Goal: Task Accomplishment & Management: Use online tool/utility

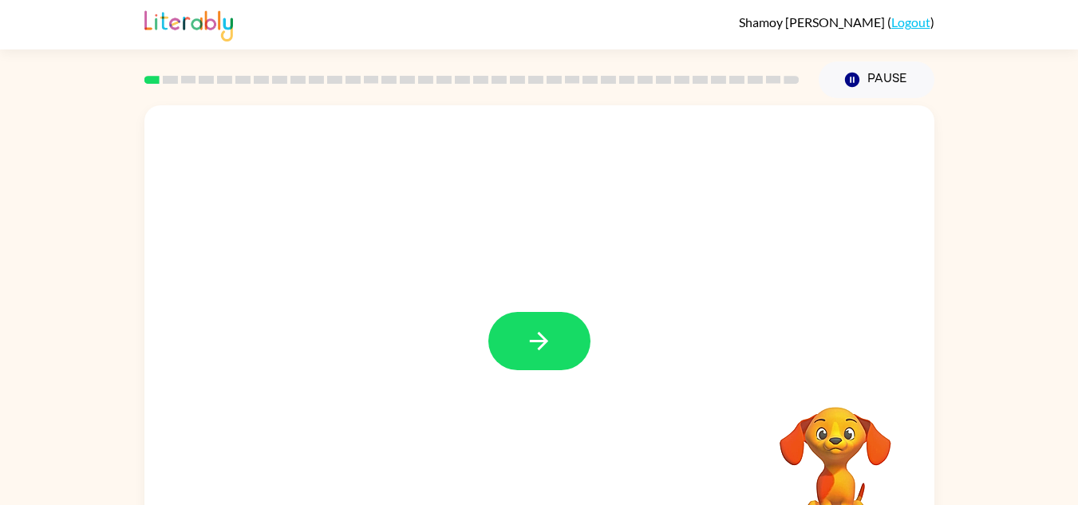
click at [599, 361] on div at bounding box center [539, 333] width 790 height 456
click at [151, 81] on rect at bounding box center [151, 80] width 15 height 8
click at [543, 337] on icon "button" at bounding box center [539, 341] width 18 height 18
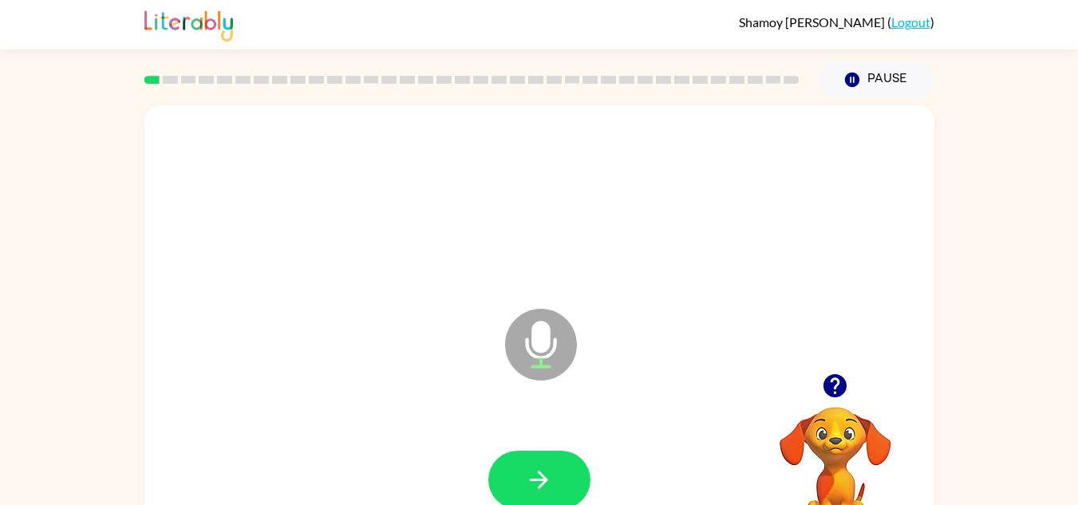
click at [152, 81] on rect at bounding box center [151, 80] width 15 height 8
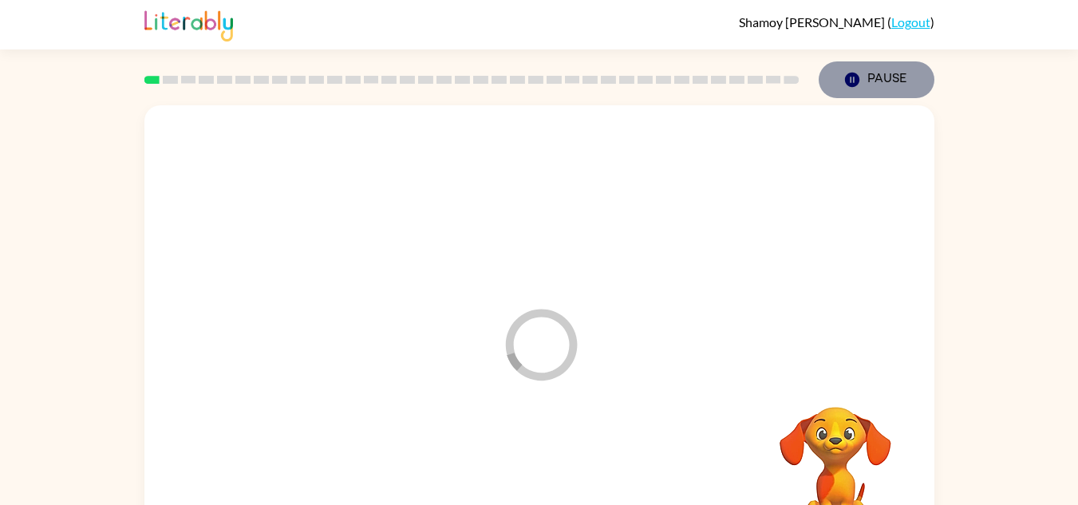
click at [851, 84] on icon "button" at bounding box center [851, 80] width 14 height 14
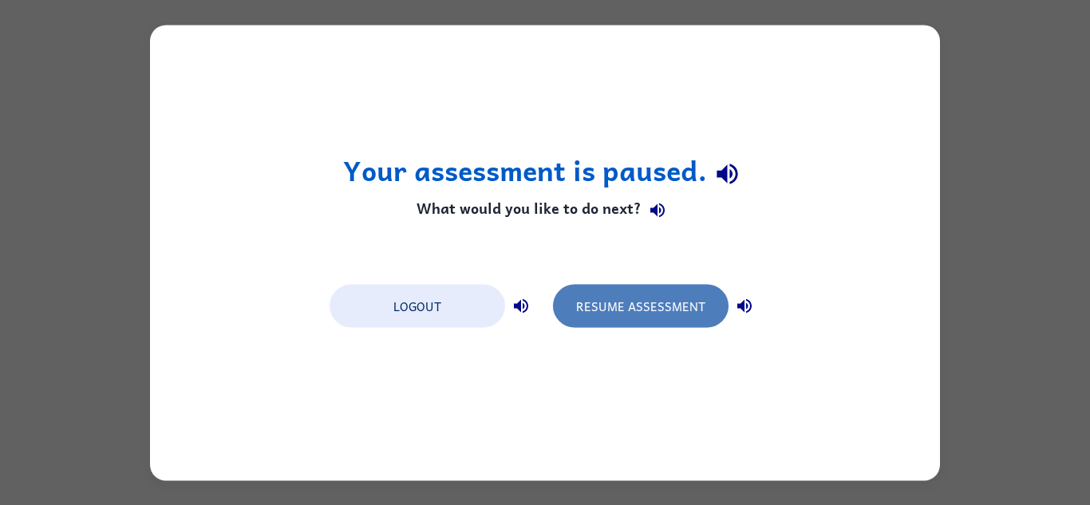
click at [645, 302] on button "Resume Assessment" at bounding box center [641, 305] width 176 height 43
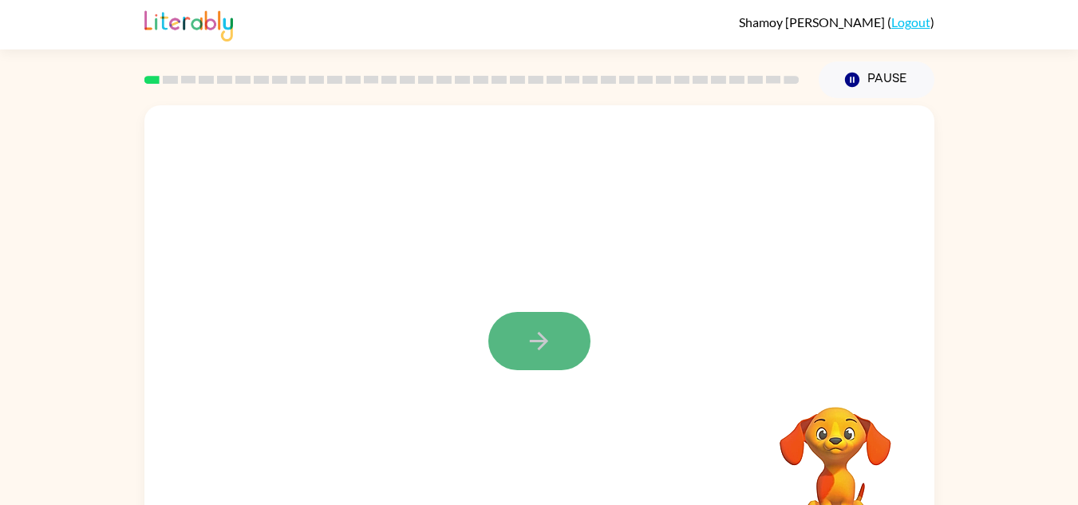
click at [536, 341] on icon "button" at bounding box center [539, 341] width 18 height 18
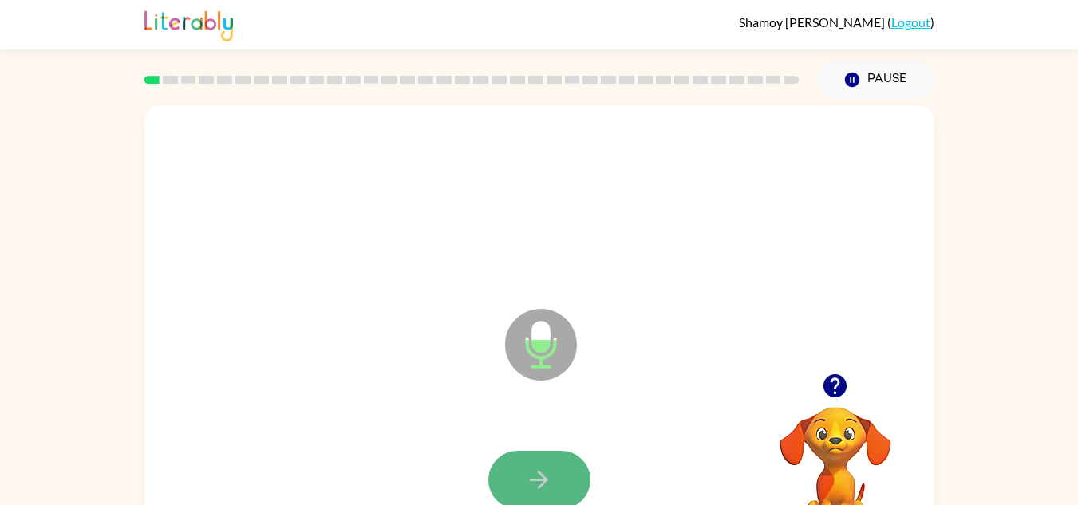
click at [560, 457] on button "button" at bounding box center [539, 480] width 102 height 58
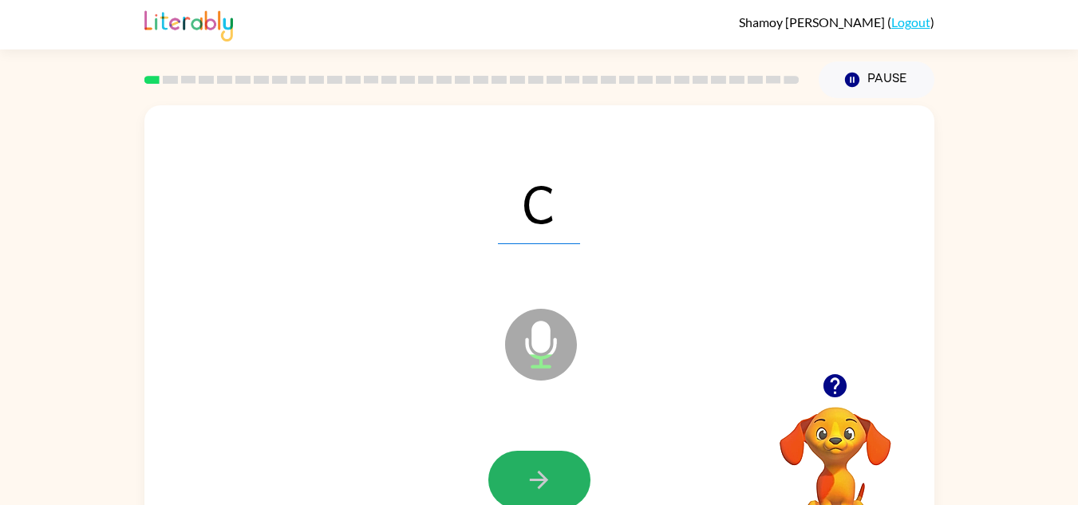
click at [560, 457] on button "button" at bounding box center [539, 480] width 102 height 58
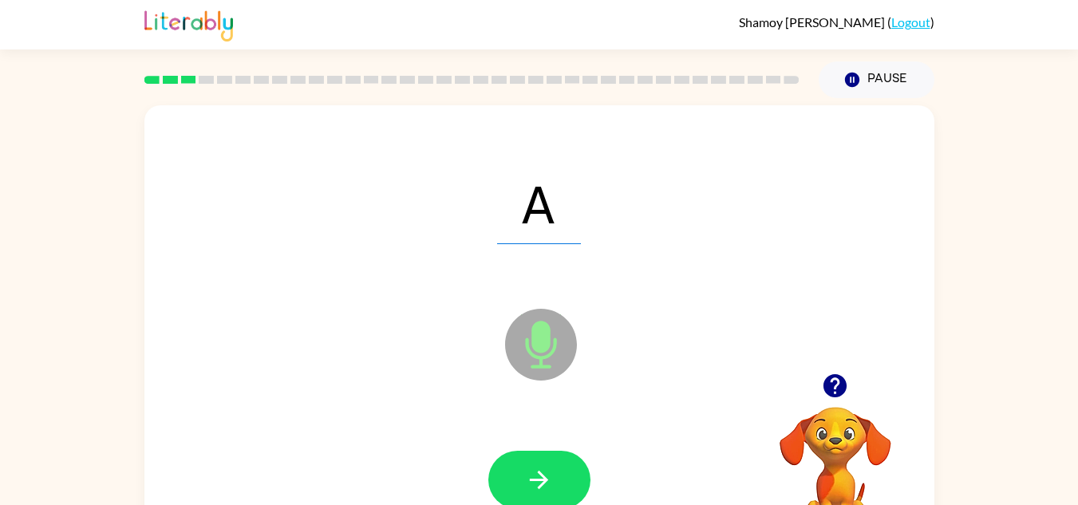
click at [560, 457] on button "button" at bounding box center [539, 480] width 102 height 58
click at [693, 383] on icon "Microphone The Microphone is here when it is your turn to talk" at bounding box center [620, 365] width 239 height 120
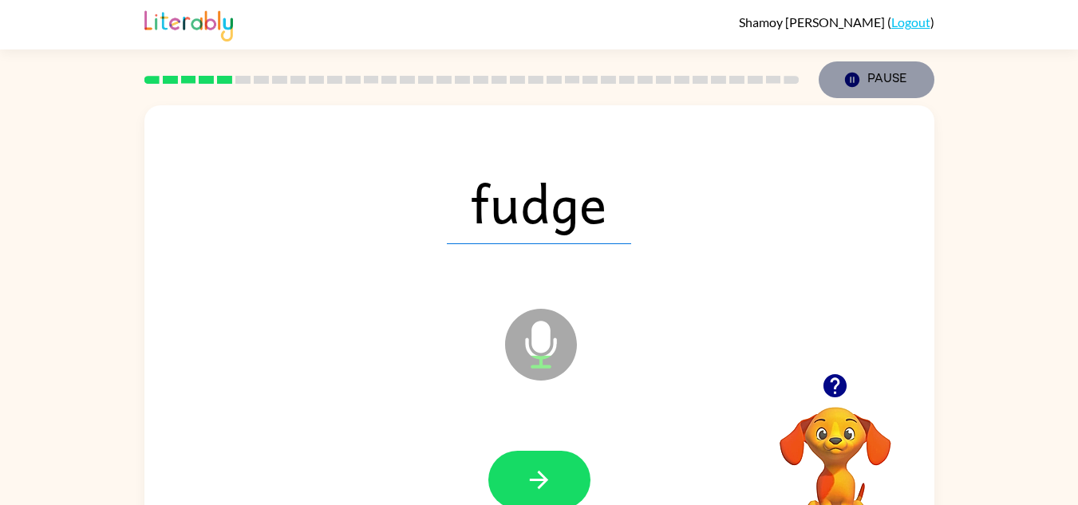
click at [859, 85] on icon "Pause" at bounding box center [852, 80] width 18 height 18
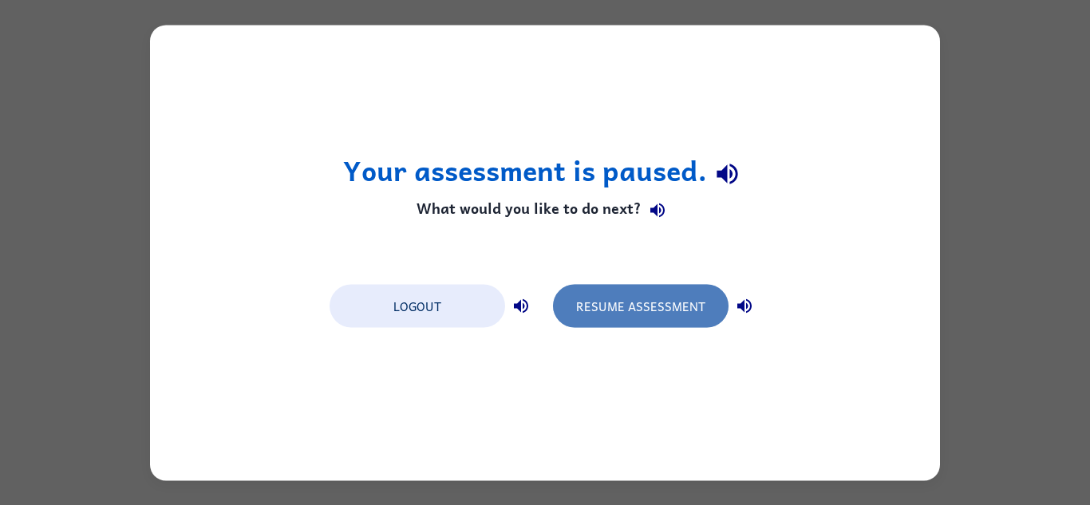
click at [604, 312] on button "Resume Assessment" at bounding box center [641, 305] width 176 height 43
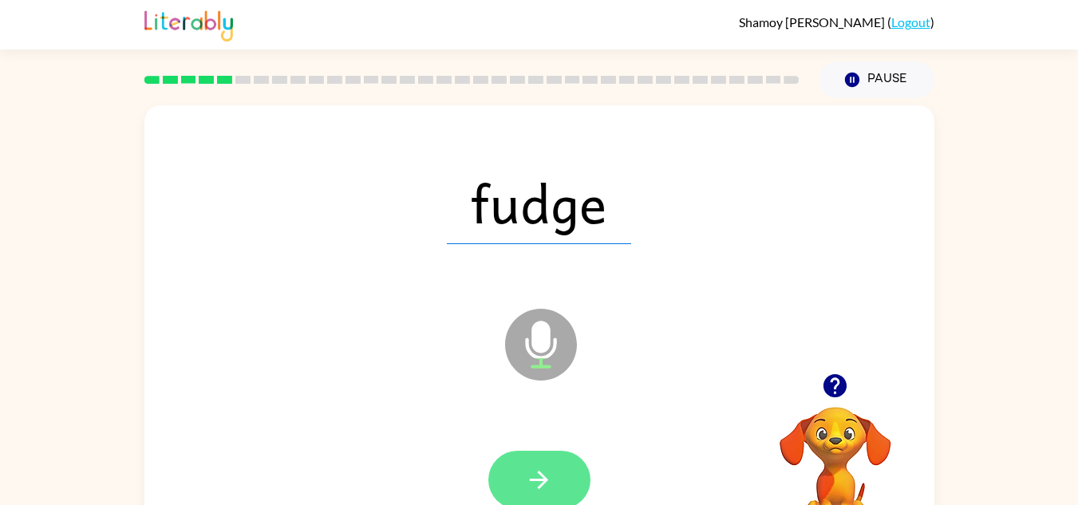
click at [564, 478] on button "button" at bounding box center [539, 480] width 102 height 58
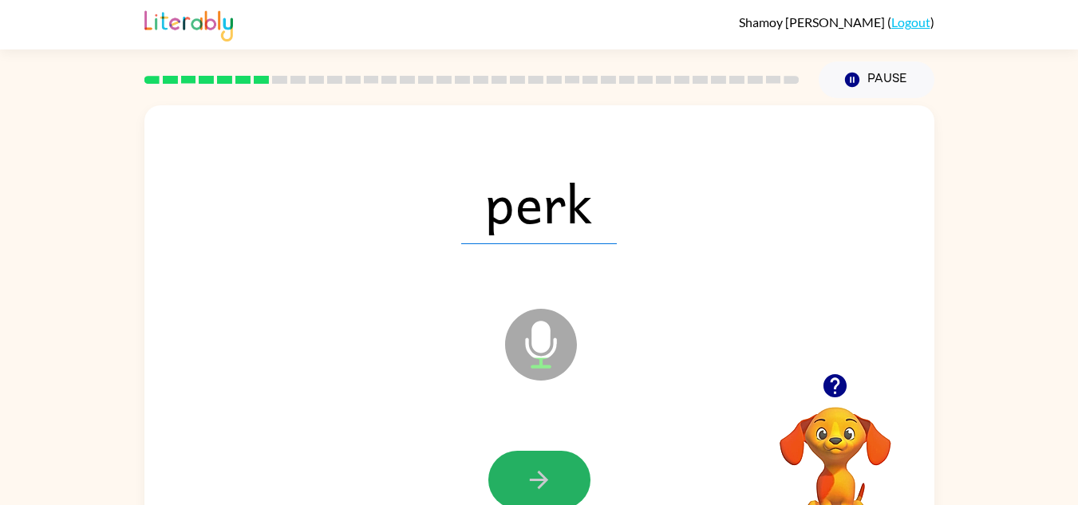
click at [564, 478] on button "button" at bounding box center [539, 480] width 102 height 58
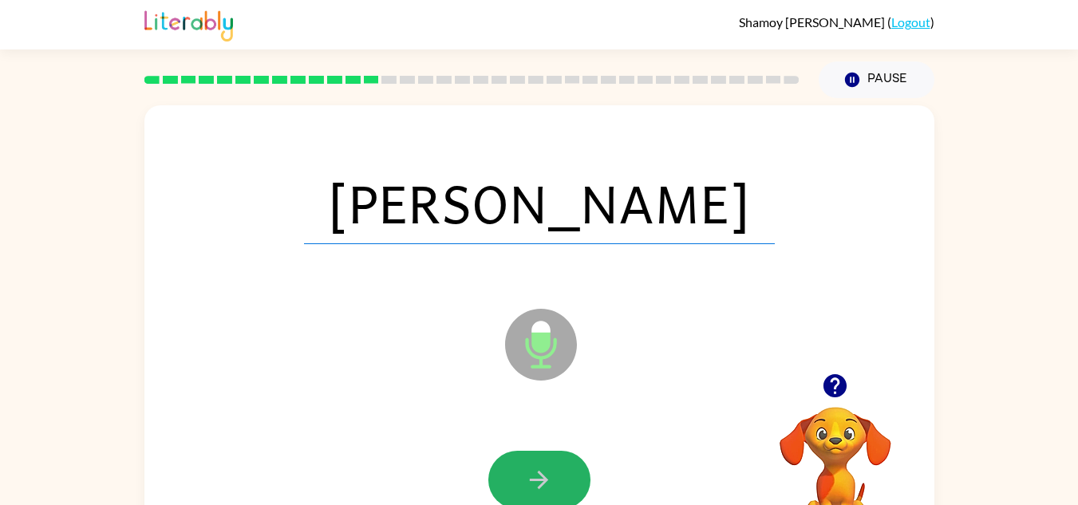
click at [564, 478] on button "button" at bounding box center [539, 480] width 102 height 58
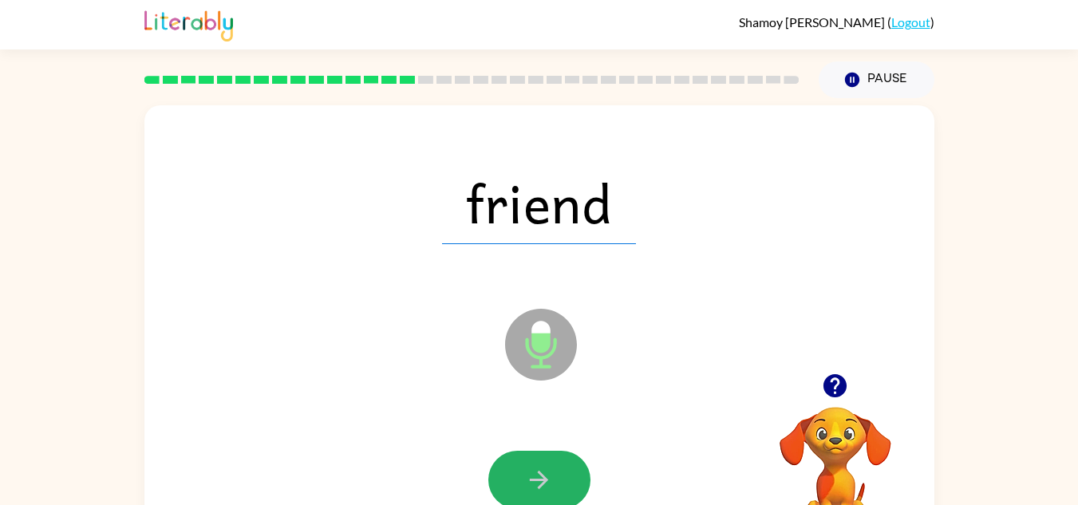
click at [564, 478] on button "button" at bounding box center [539, 480] width 102 height 58
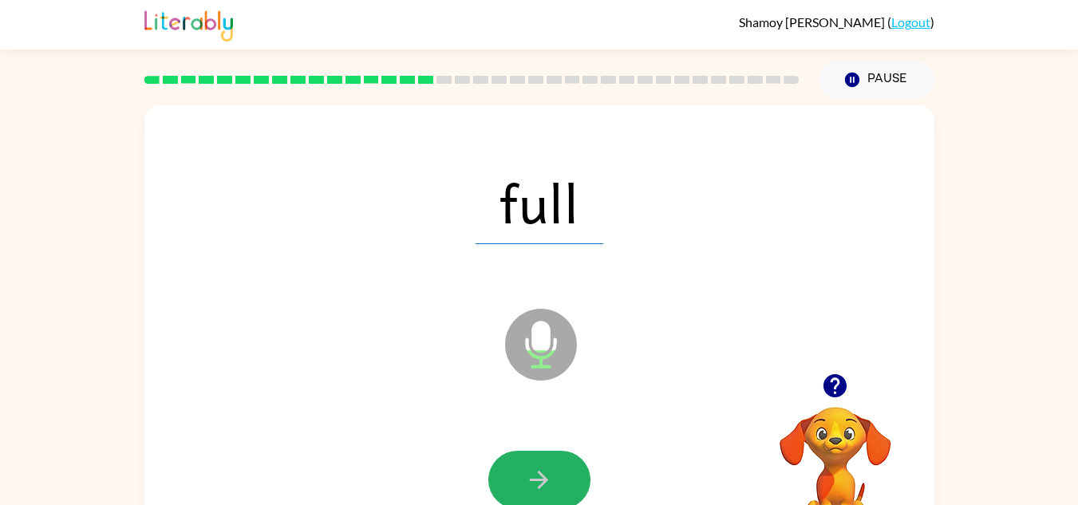
click at [564, 478] on button "button" at bounding box center [539, 480] width 102 height 58
click at [564, 478] on div at bounding box center [539, 480] width 102 height 58
click at [564, 478] on button "button" at bounding box center [539, 480] width 102 height 58
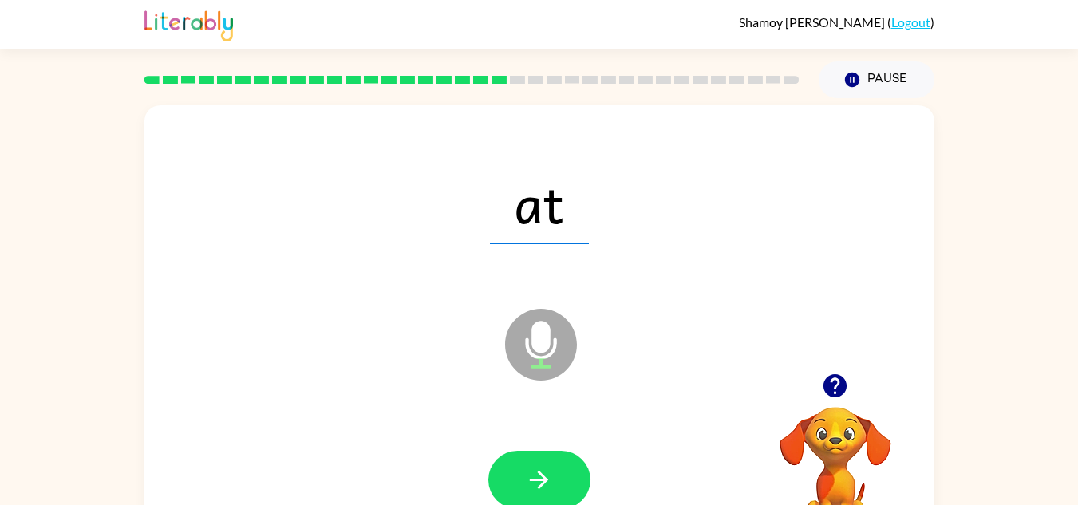
click at [564, 478] on button "button" at bounding box center [539, 480] width 102 height 58
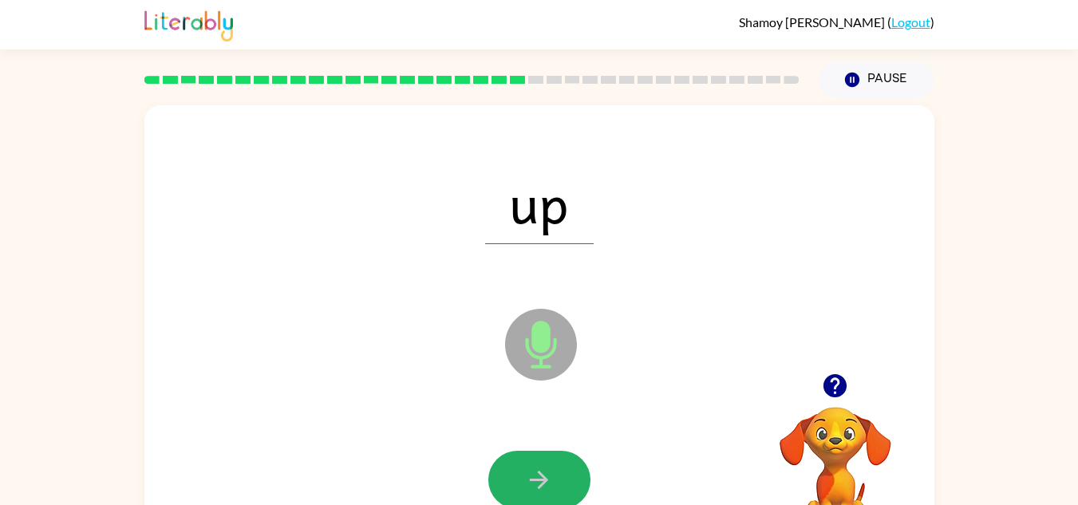
click at [564, 478] on button "button" at bounding box center [539, 480] width 102 height 58
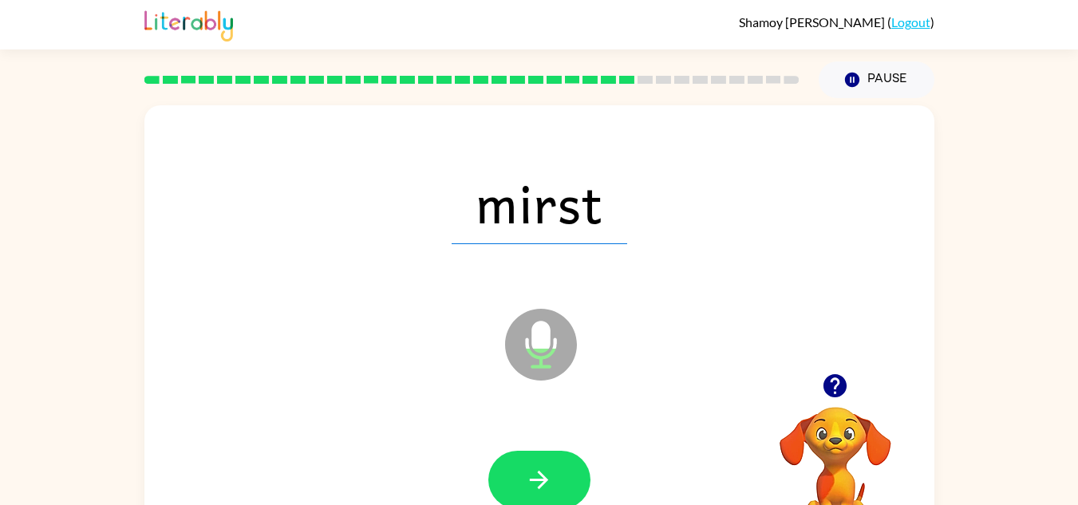
click at [564, 478] on button "button" at bounding box center [539, 480] width 102 height 58
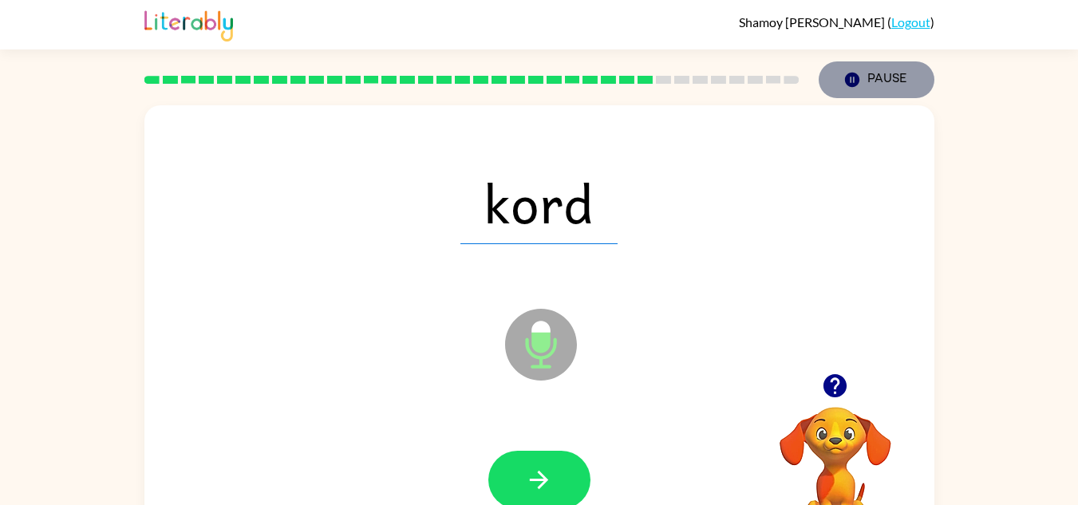
click at [864, 73] on button "Pause Pause" at bounding box center [877, 79] width 116 height 37
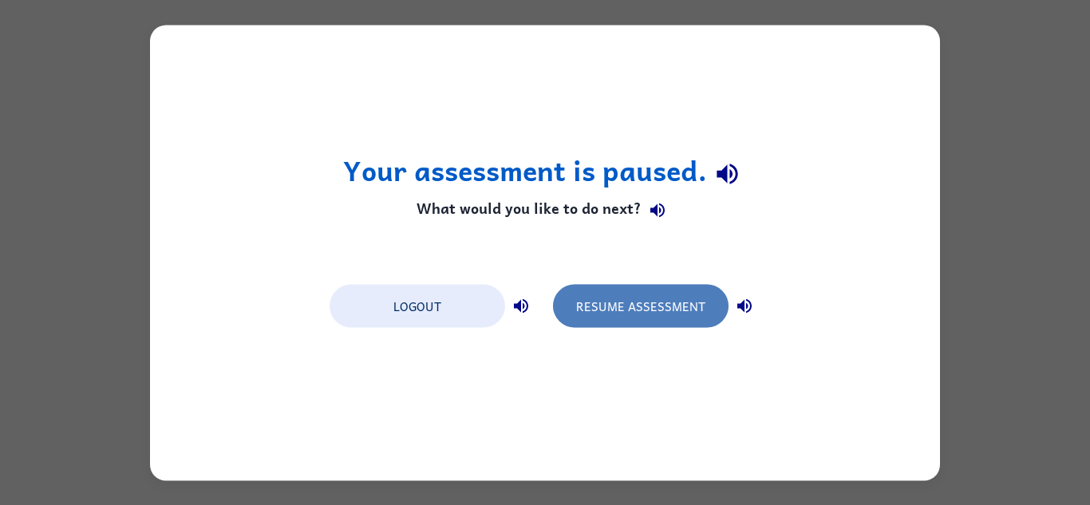
click at [676, 298] on button "Resume Assessment" at bounding box center [641, 305] width 176 height 43
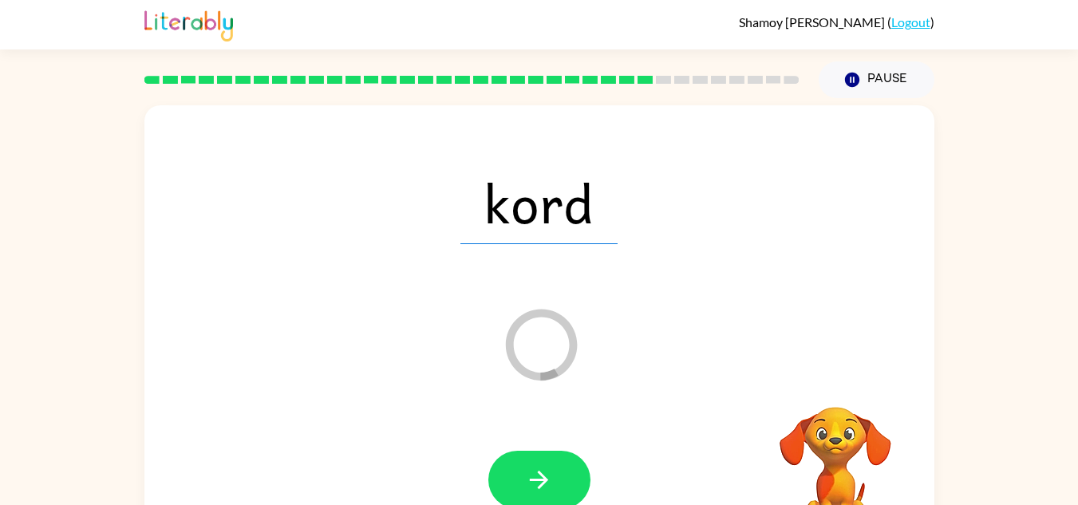
click at [547, 448] on div at bounding box center [539, 480] width 758 height 131
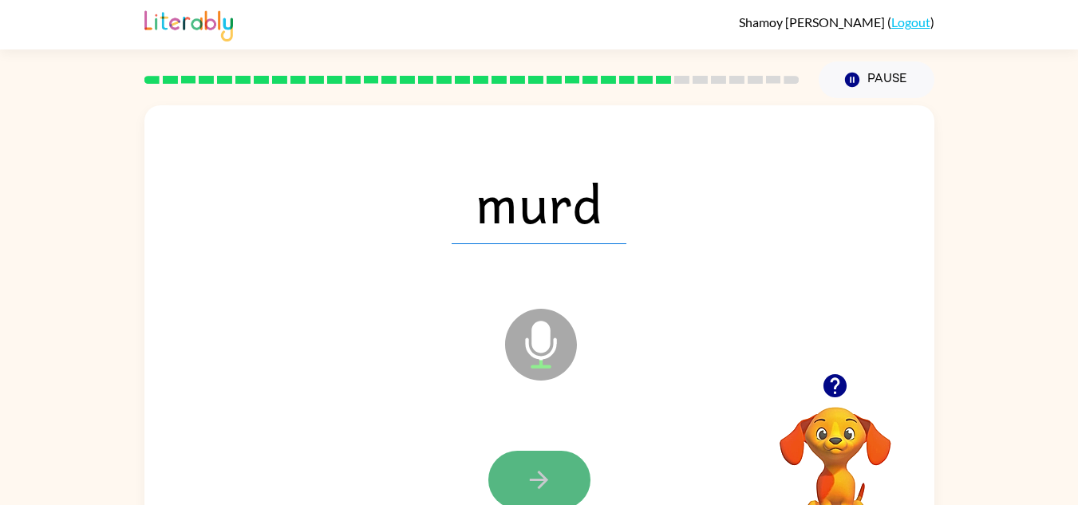
click at [537, 477] on icon "button" at bounding box center [539, 480] width 28 height 28
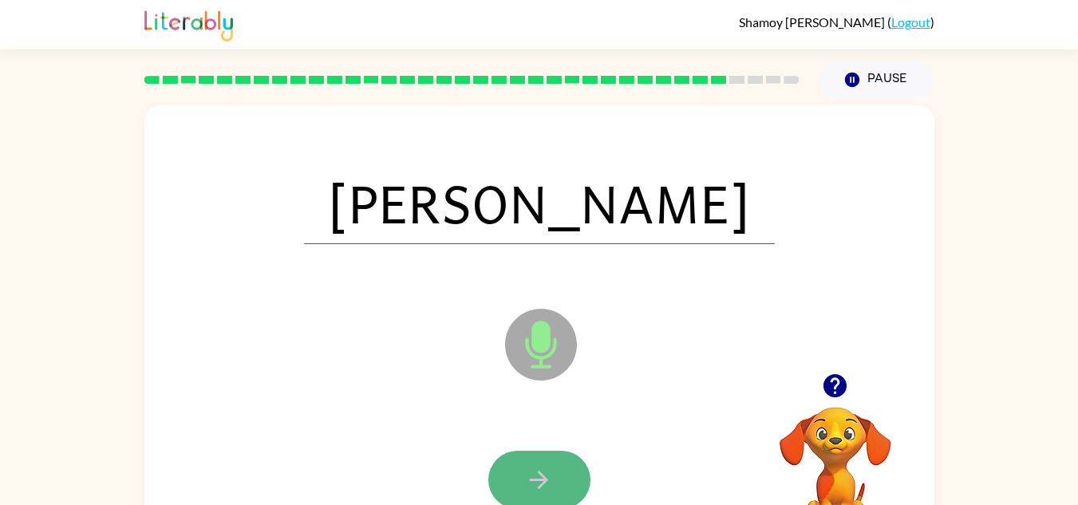
click at [547, 490] on icon "button" at bounding box center [539, 480] width 28 height 28
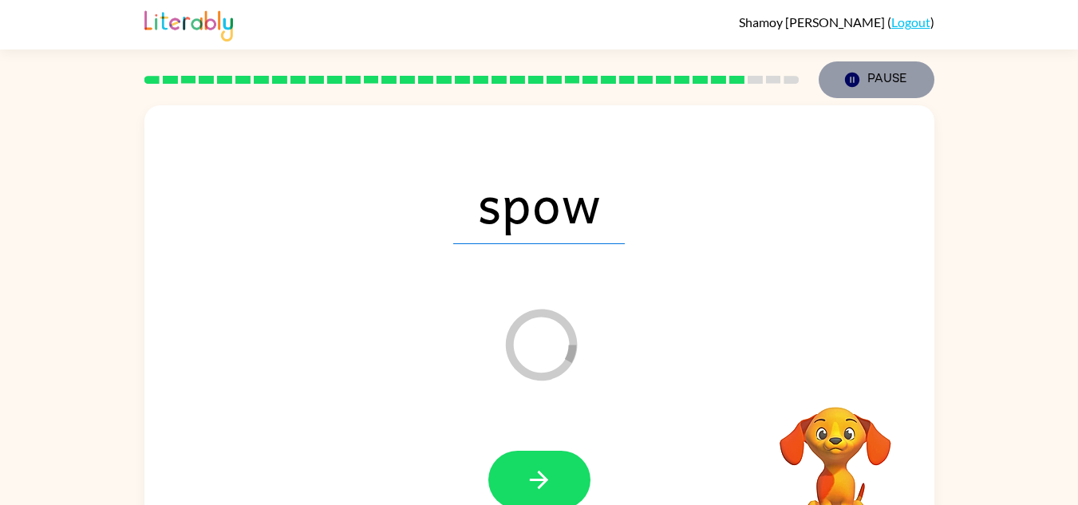
click at [910, 71] on button "Pause Pause" at bounding box center [877, 79] width 116 height 37
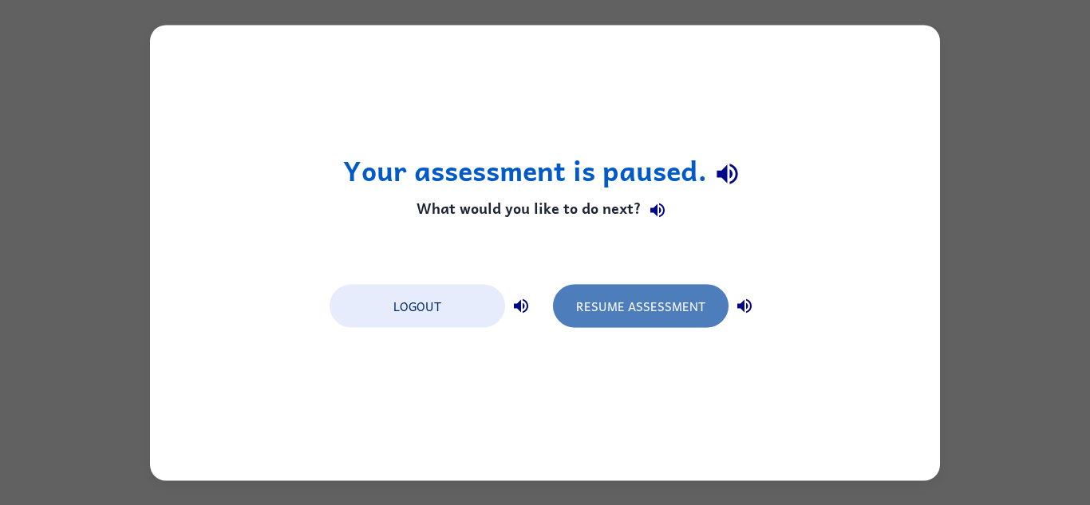
click at [689, 311] on button "Resume Assessment" at bounding box center [641, 305] width 176 height 43
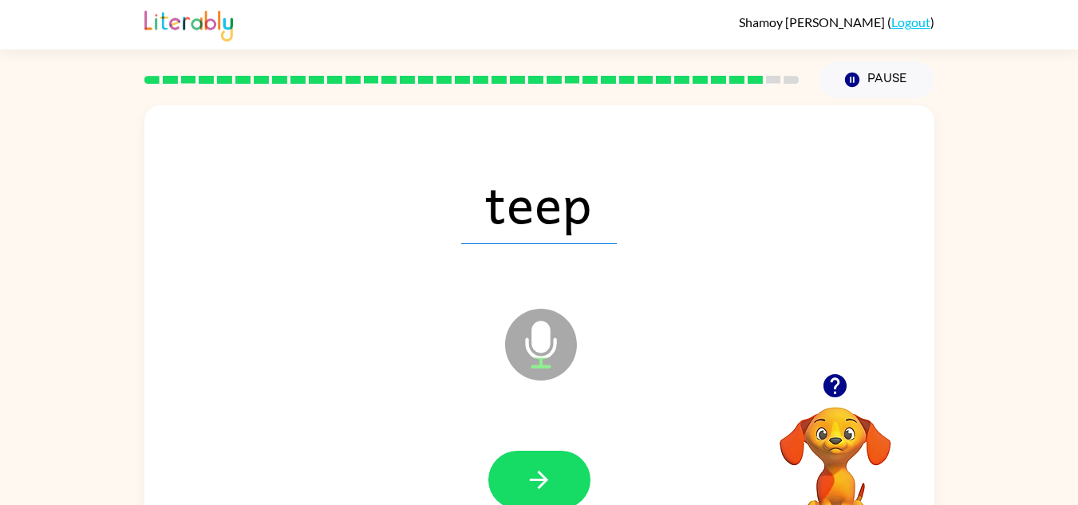
click at [689, 311] on icon "Microphone The Microphone is here when it is your turn to talk" at bounding box center [620, 365] width 239 height 120
click at [555, 476] on button "button" at bounding box center [539, 480] width 102 height 58
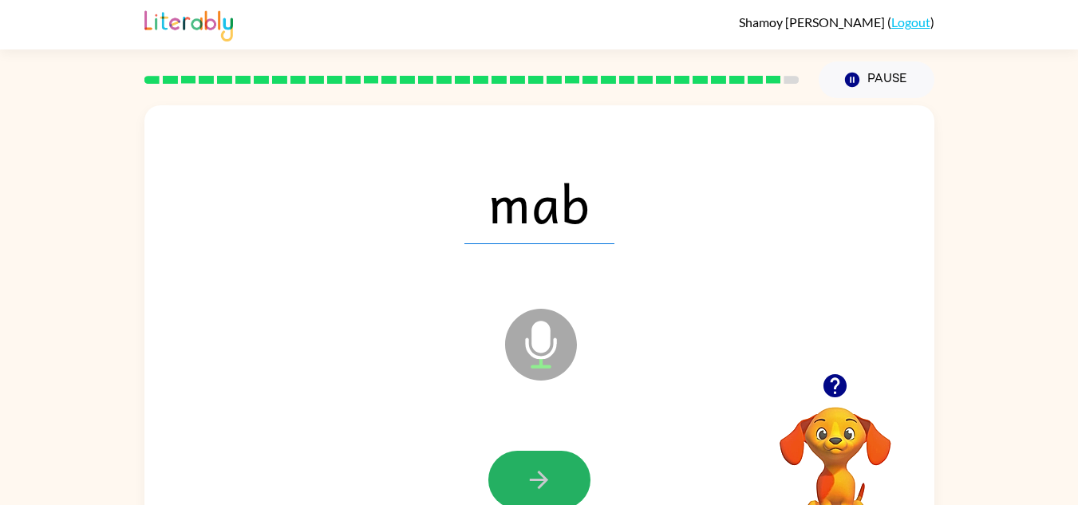
click at [555, 476] on button "button" at bounding box center [539, 480] width 102 height 58
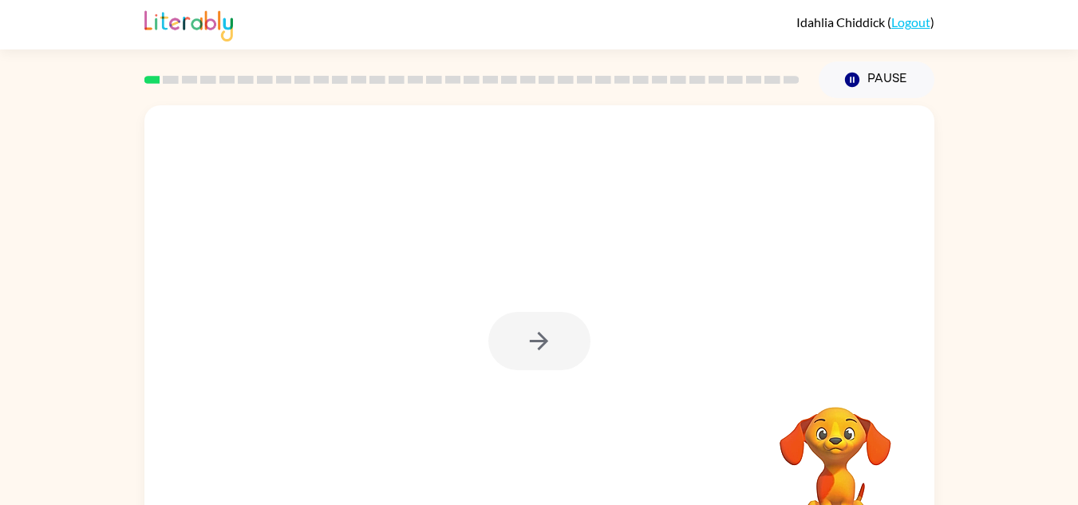
click at [534, 258] on div at bounding box center [539, 333] width 790 height 456
click at [554, 333] on button "button" at bounding box center [539, 341] width 102 height 58
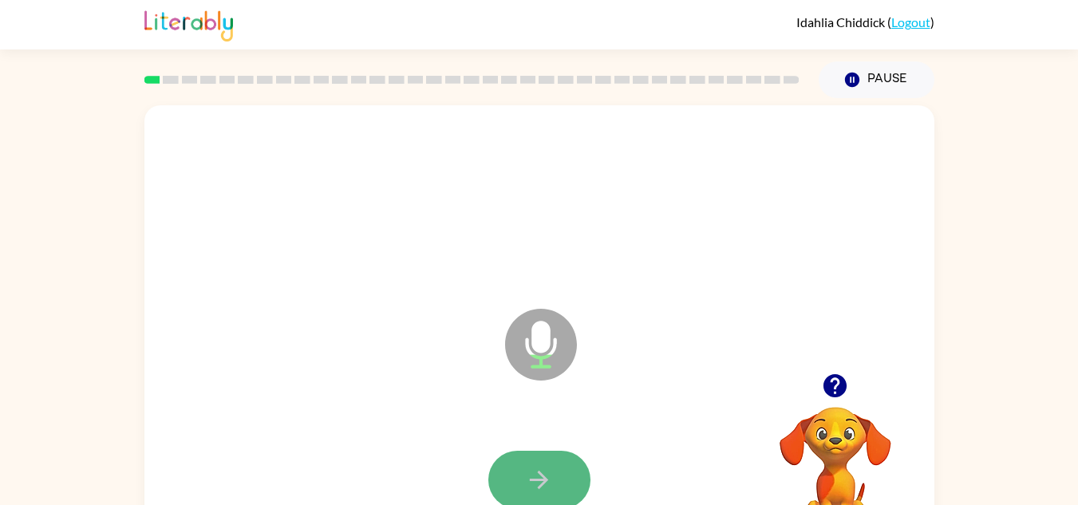
click at [531, 470] on icon "button" at bounding box center [539, 480] width 28 height 28
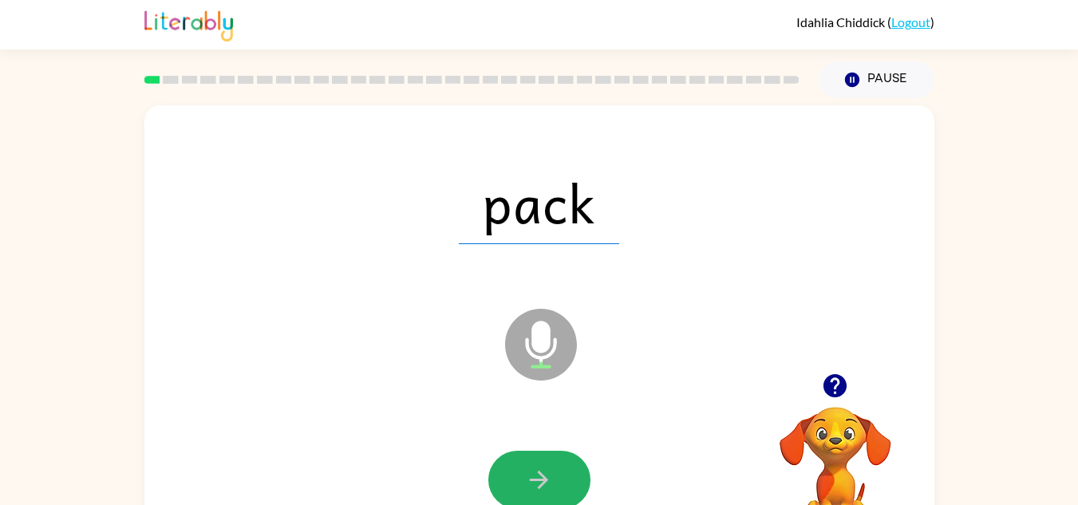
click at [531, 477] on icon "button" at bounding box center [539, 480] width 28 height 28
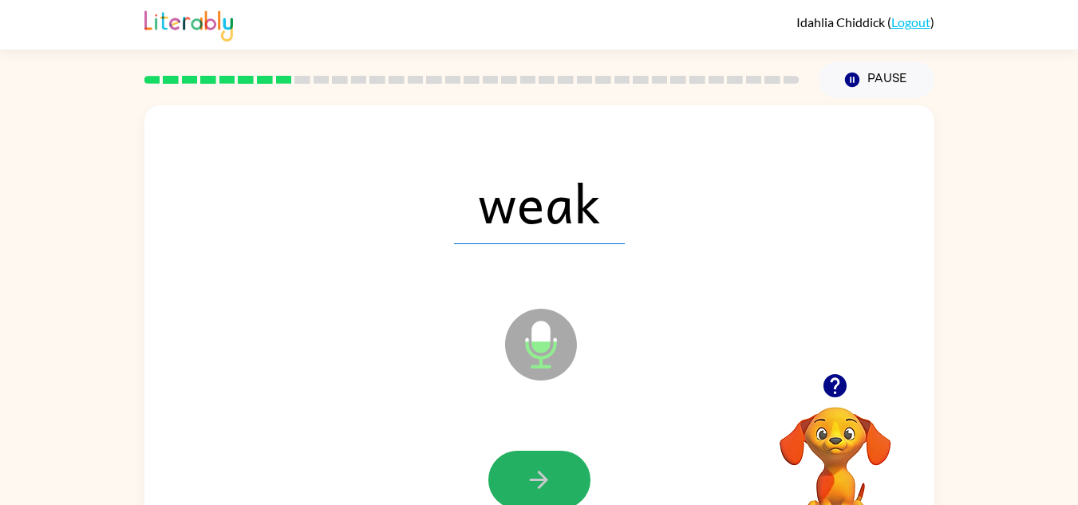
click at [531, 477] on icon "button" at bounding box center [539, 480] width 28 height 28
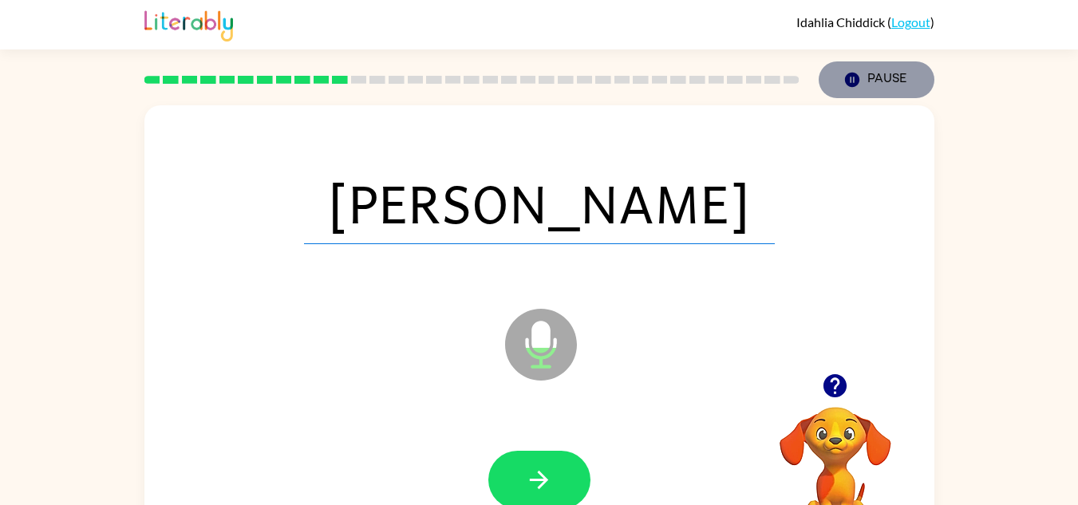
click at [854, 83] on icon "button" at bounding box center [851, 80] width 14 height 14
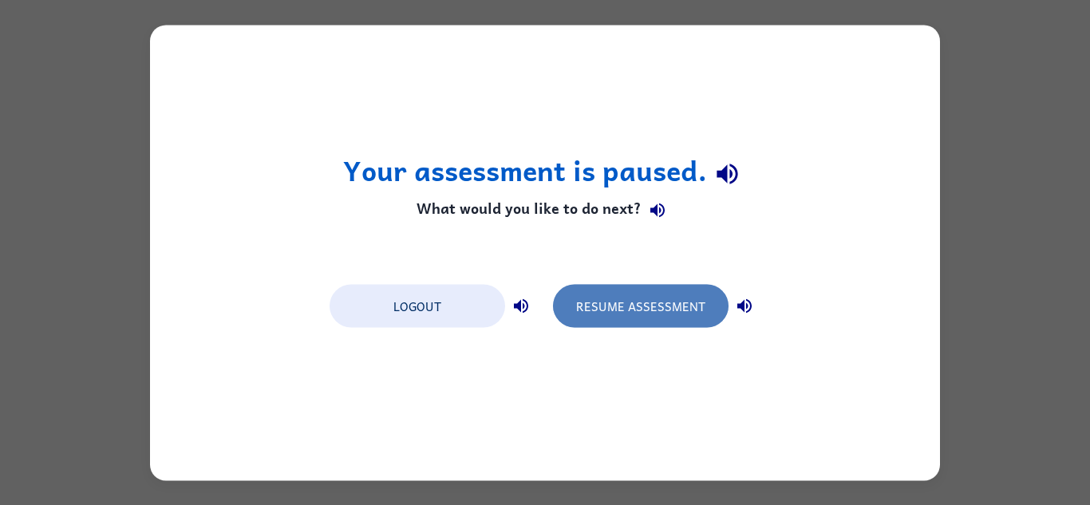
click at [618, 292] on button "Resume Assessment" at bounding box center [641, 305] width 176 height 43
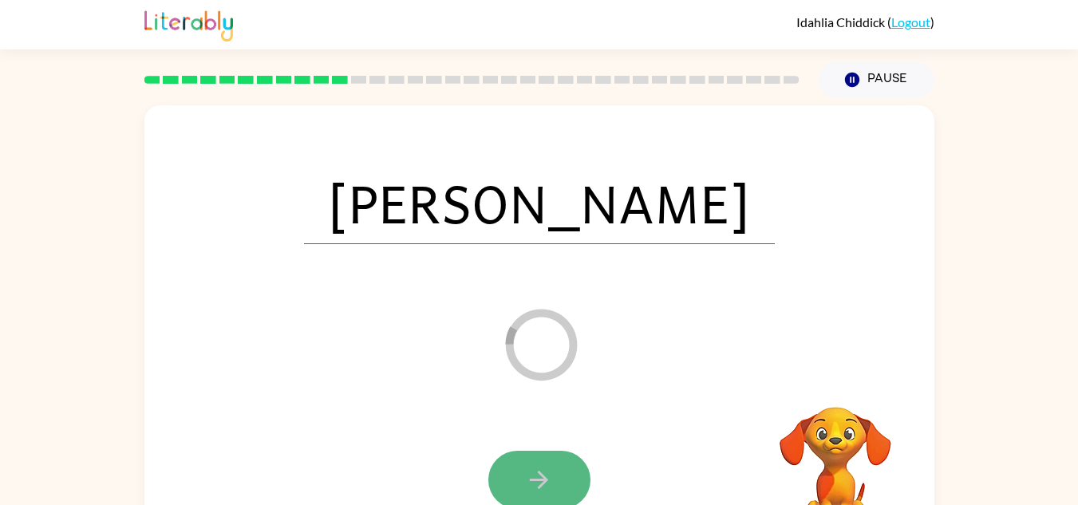
click at [537, 464] on button "button" at bounding box center [539, 480] width 102 height 58
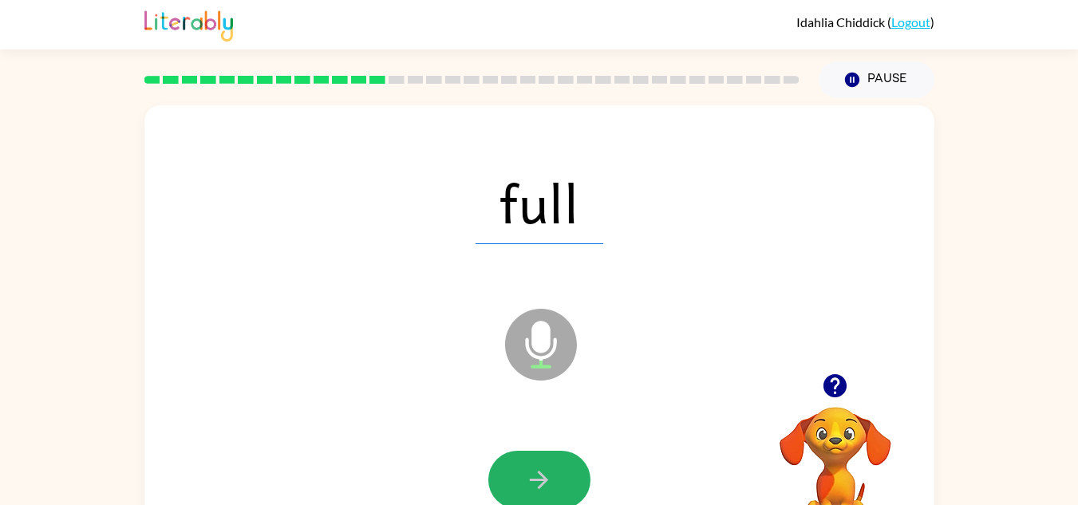
click at [537, 464] on button "button" at bounding box center [539, 480] width 102 height 58
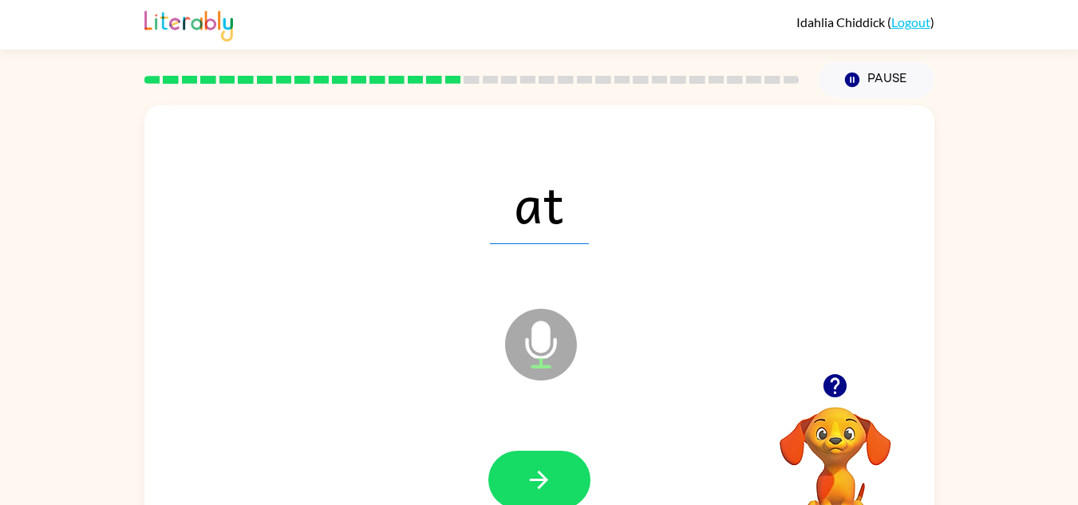
click at [537, 464] on button "button" at bounding box center [539, 480] width 102 height 58
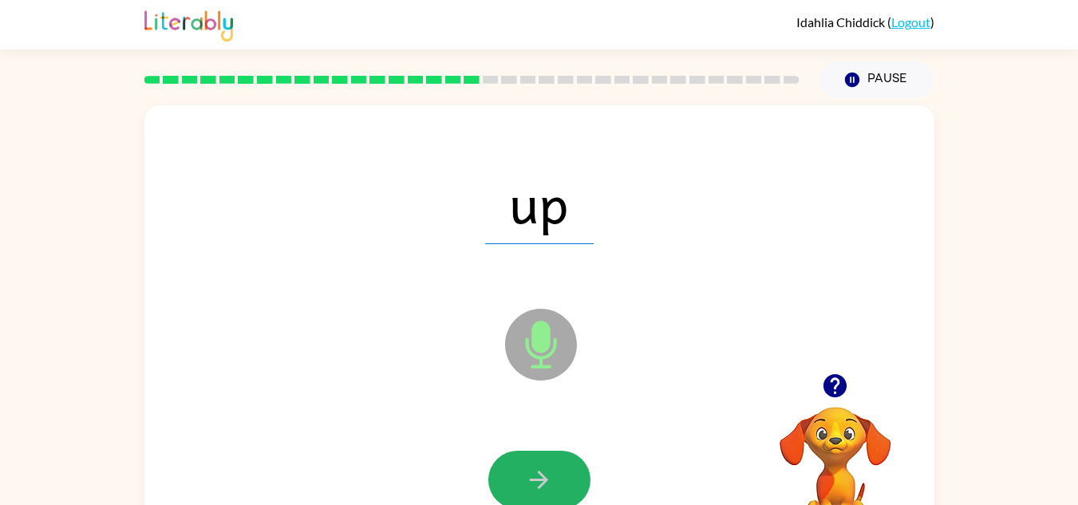
click at [537, 464] on button "button" at bounding box center [539, 480] width 102 height 58
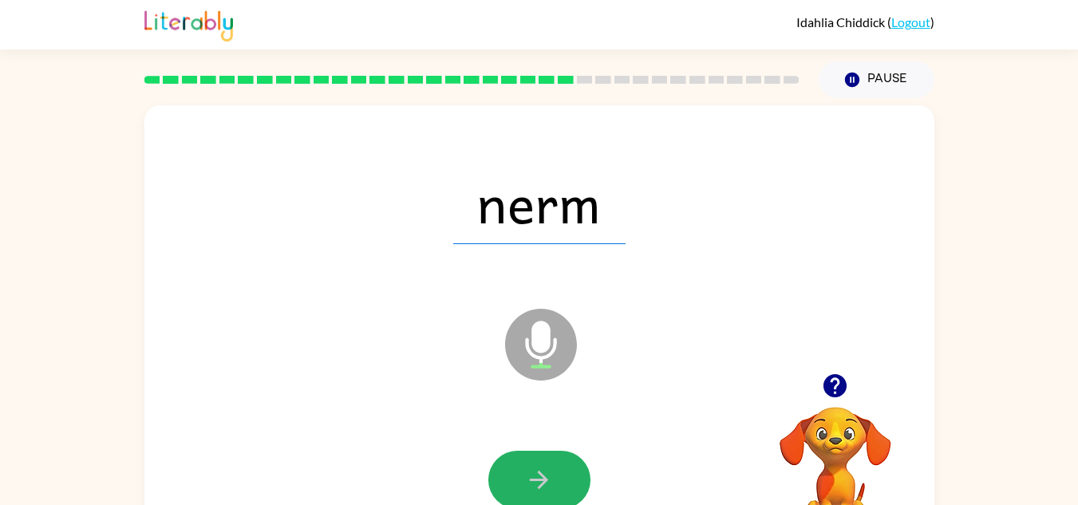
click at [537, 464] on button "button" at bounding box center [539, 480] width 102 height 58
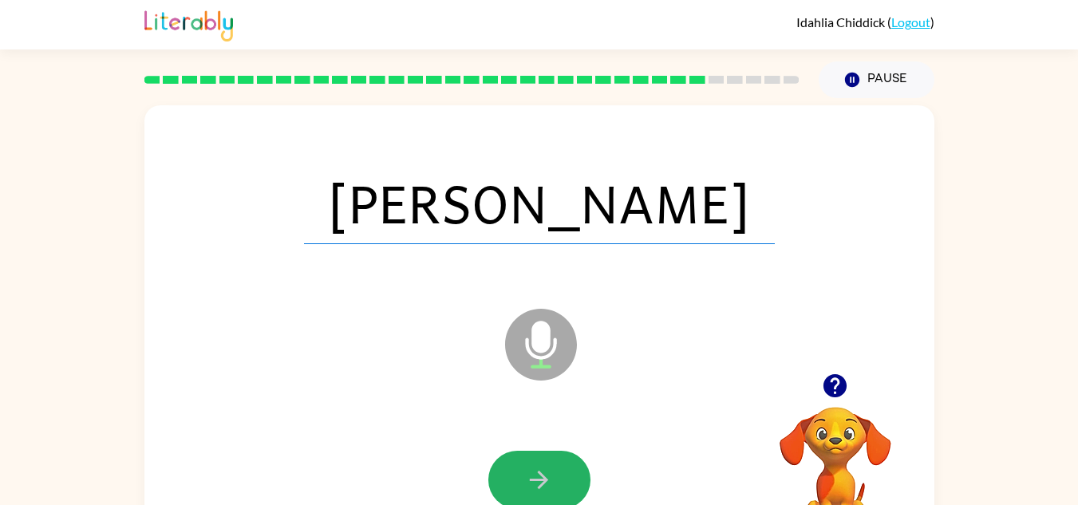
click at [537, 464] on button "button" at bounding box center [539, 480] width 102 height 58
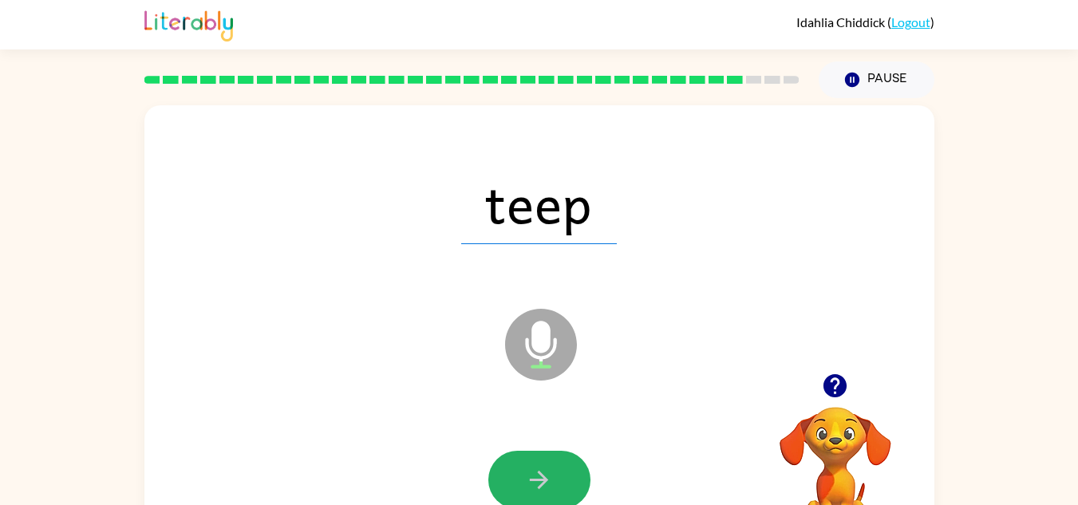
click at [537, 464] on button "button" at bounding box center [539, 480] width 102 height 58
